Goal: Navigation & Orientation: Find specific page/section

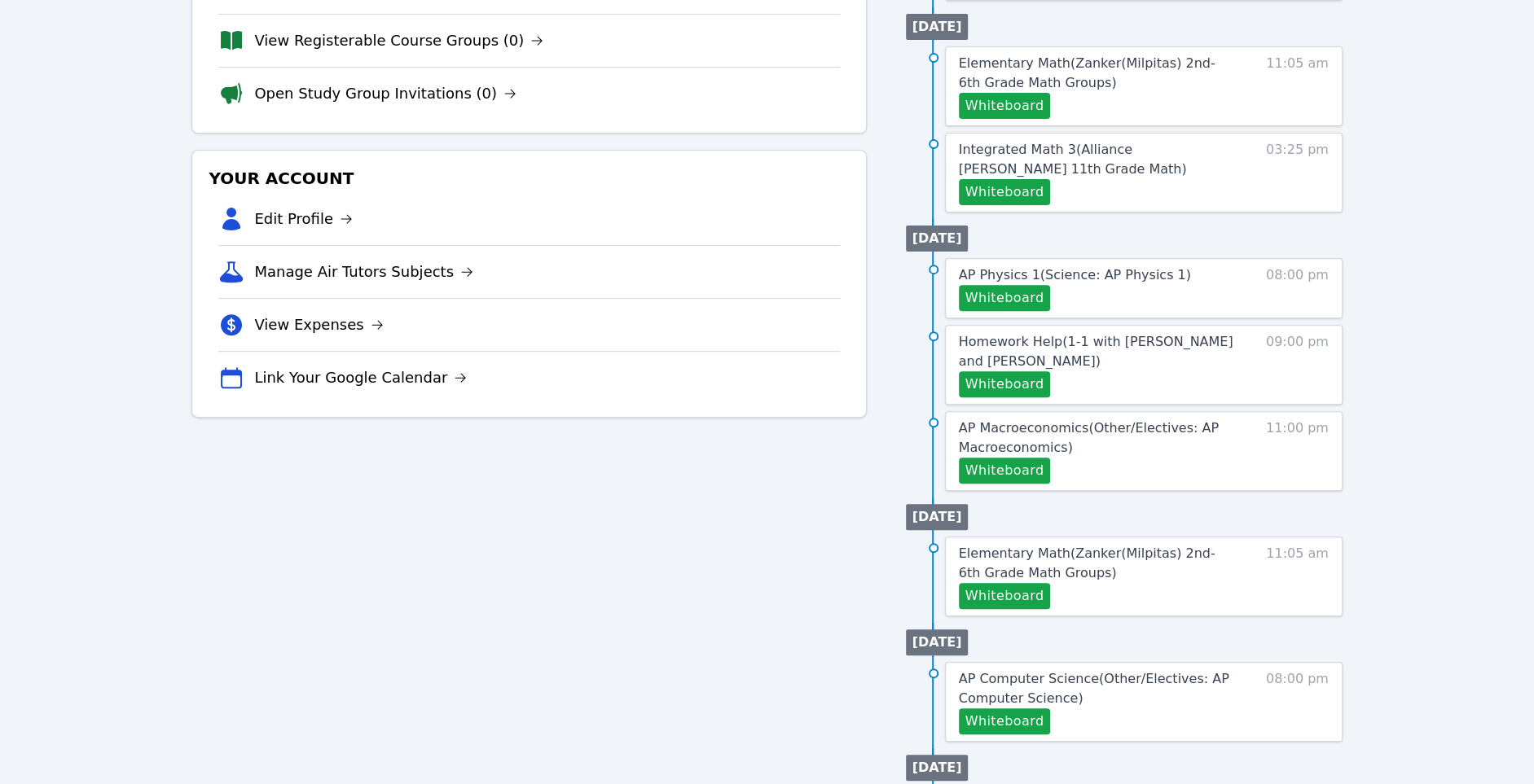
scroll to position [482, 0]
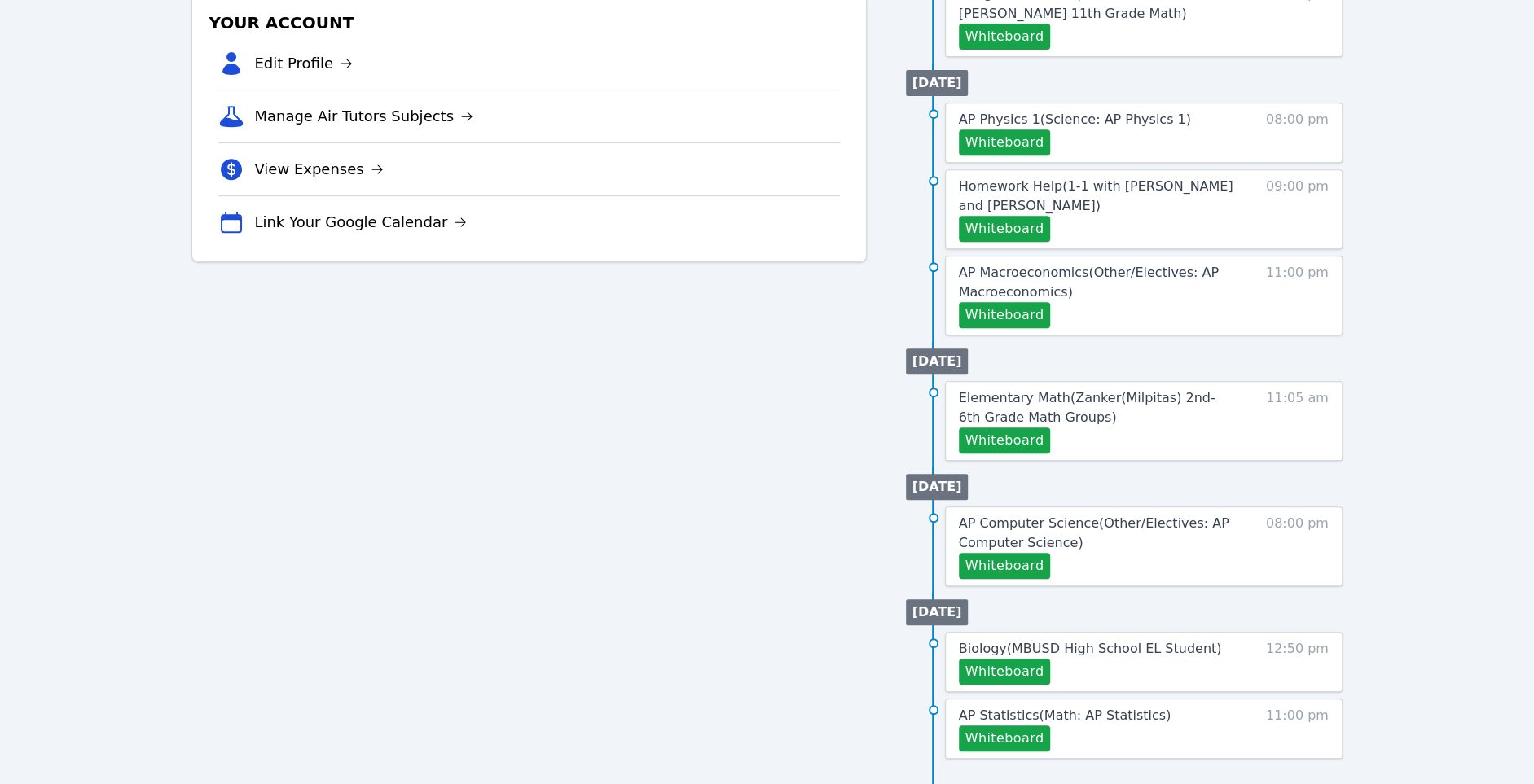
scroll to position [482, 0]
